Goal: Information Seeking & Learning: Learn about a topic

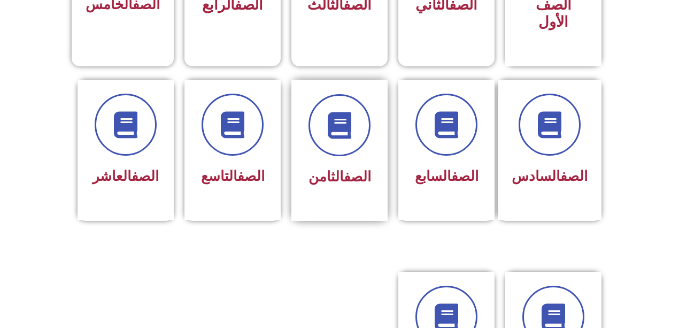
scroll to position [499, 0]
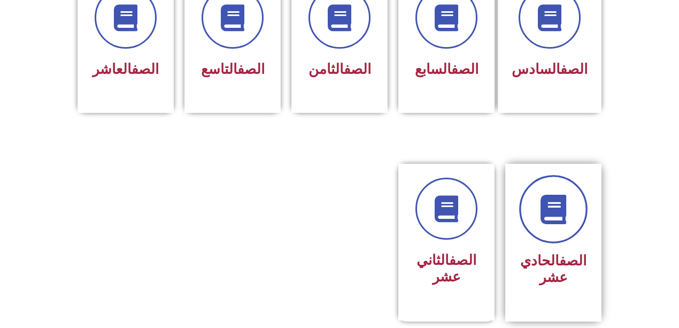
click at [540, 195] on icon at bounding box center [553, 209] width 29 height 29
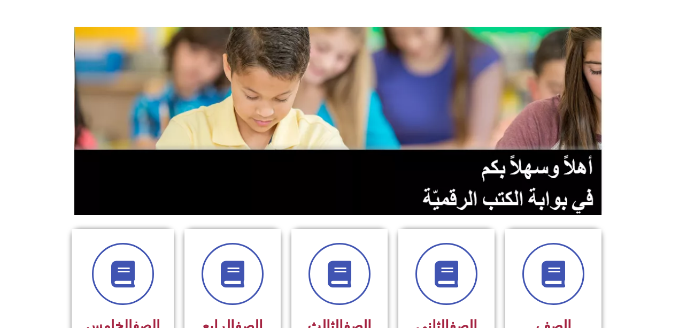
scroll to position [0, 0]
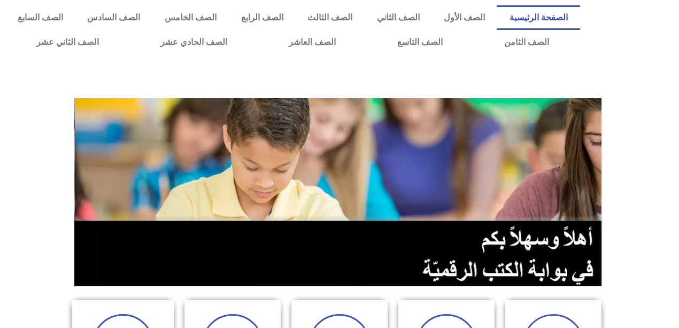
click at [554, 17] on link "الصفحة الرئيسية" at bounding box center [538, 17] width 83 height 25
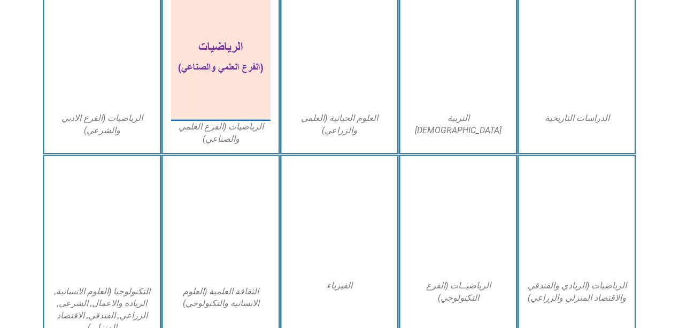
scroll to position [499, 0]
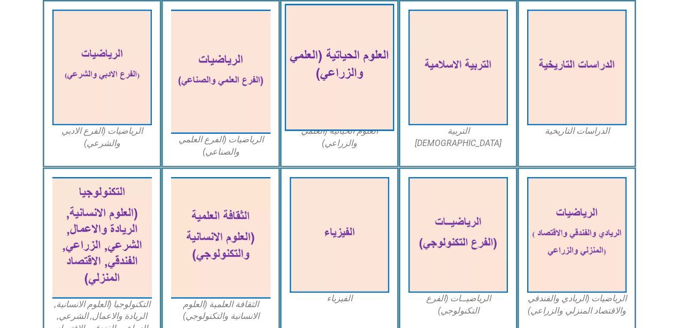
click at [353, 94] on img at bounding box center [340, 67] width 110 height 127
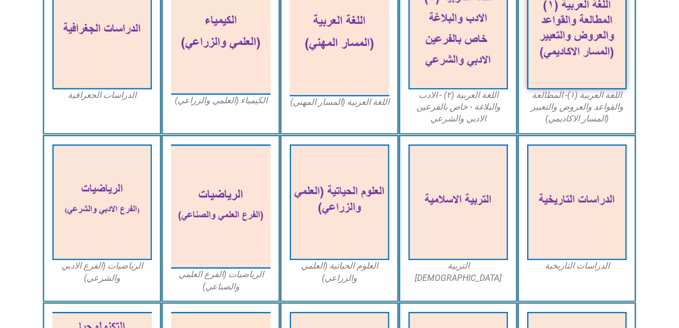
scroll to position [356, 0]
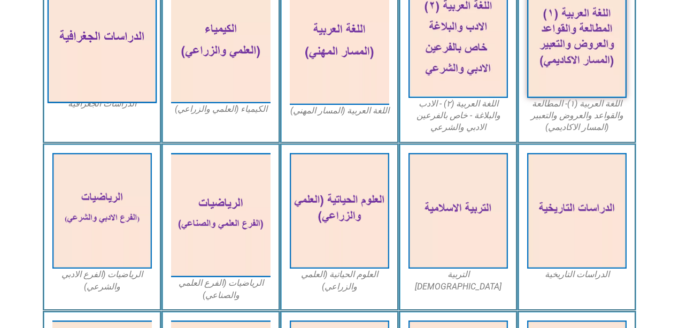
click at [91, 62] on img at bounding box center [103, 39] width 110 height 127
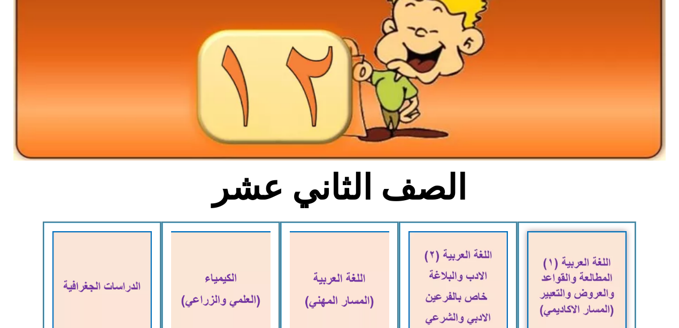
scroll to position [0, 0]
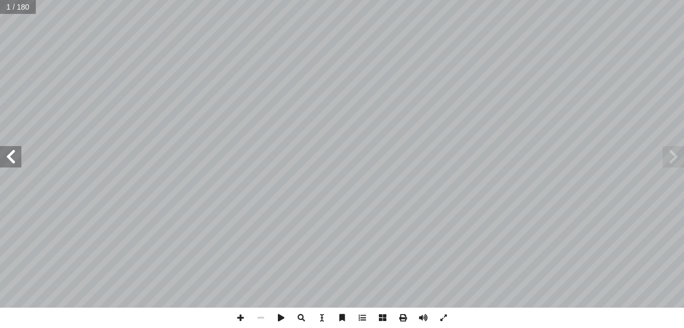
click at [673, 156] on span at bounding box center [673, 156] width 21 height 21
click at [14, 167] on span at bounding box center [10, 156] width 21 height 21
click at [13, 159] on span at bounding box center [10, 156] width 21 height 21
click at [13, 158] on span at bounding box center [10, 156] width 21 height 21
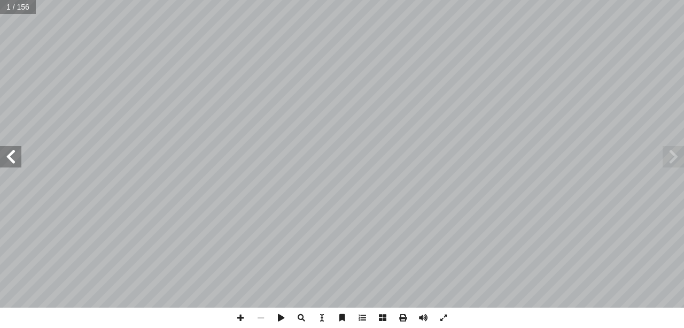
click at [10, 153] on span at bounding box center [10, 156] width 21 height 21
click at [11, 153] on span at bounding box center [10, 156] width 21 height 21
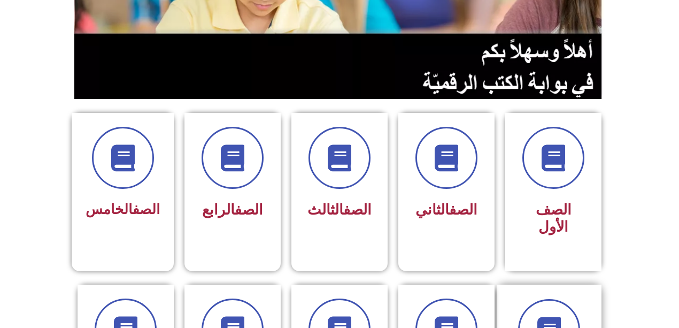
scroll to position [71, 0]
